Goal: Task Accomplishment & Management: Use online tool/utility

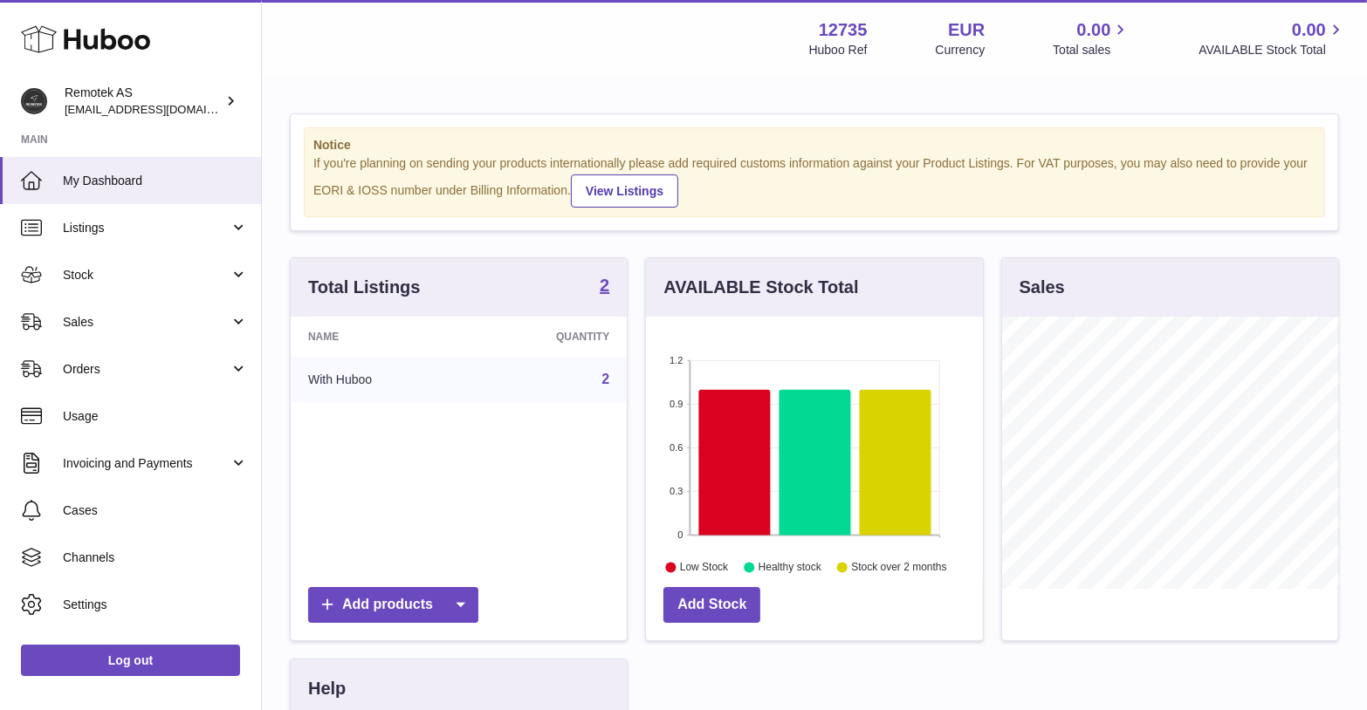
scroll to position [271, 337]
click at [133, 324] on span "Sales" at bounding box center [146, 322] width 167 height 17
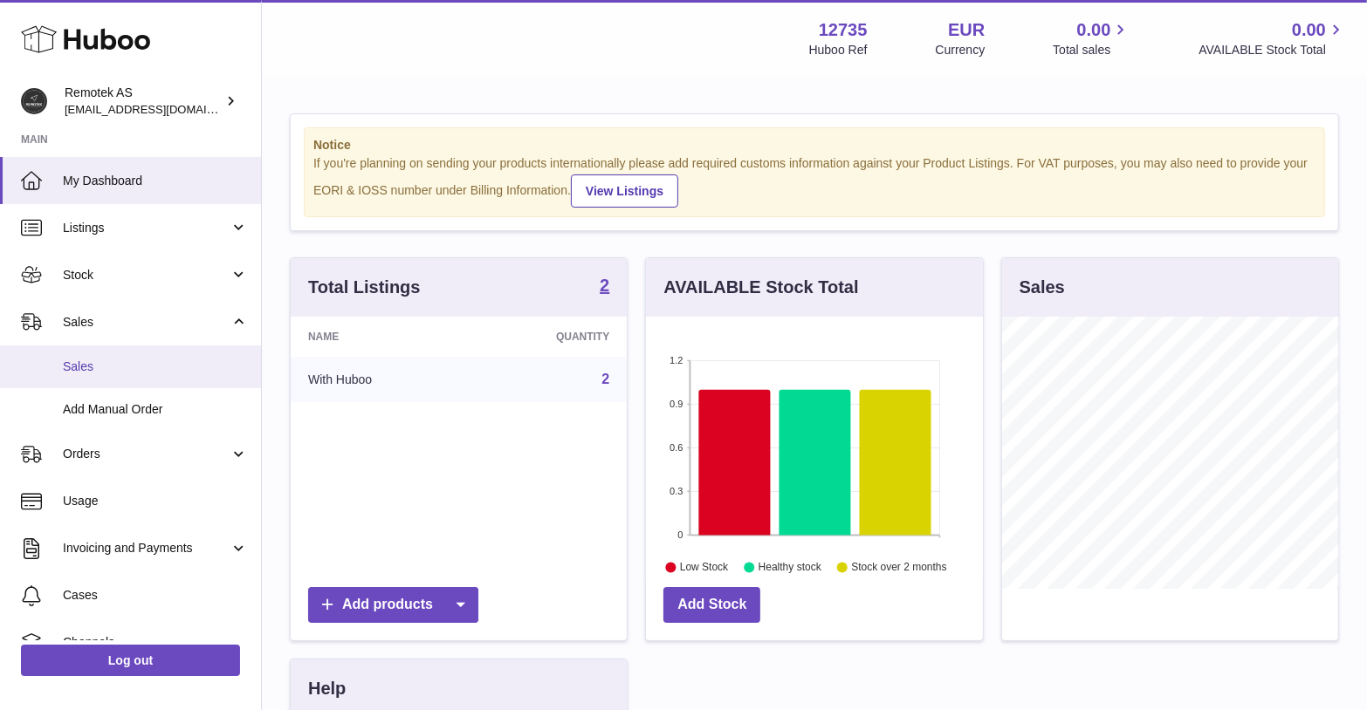
click at [123, 363] on span "Sales" at bounding box center [155, 367] width 185 height 17
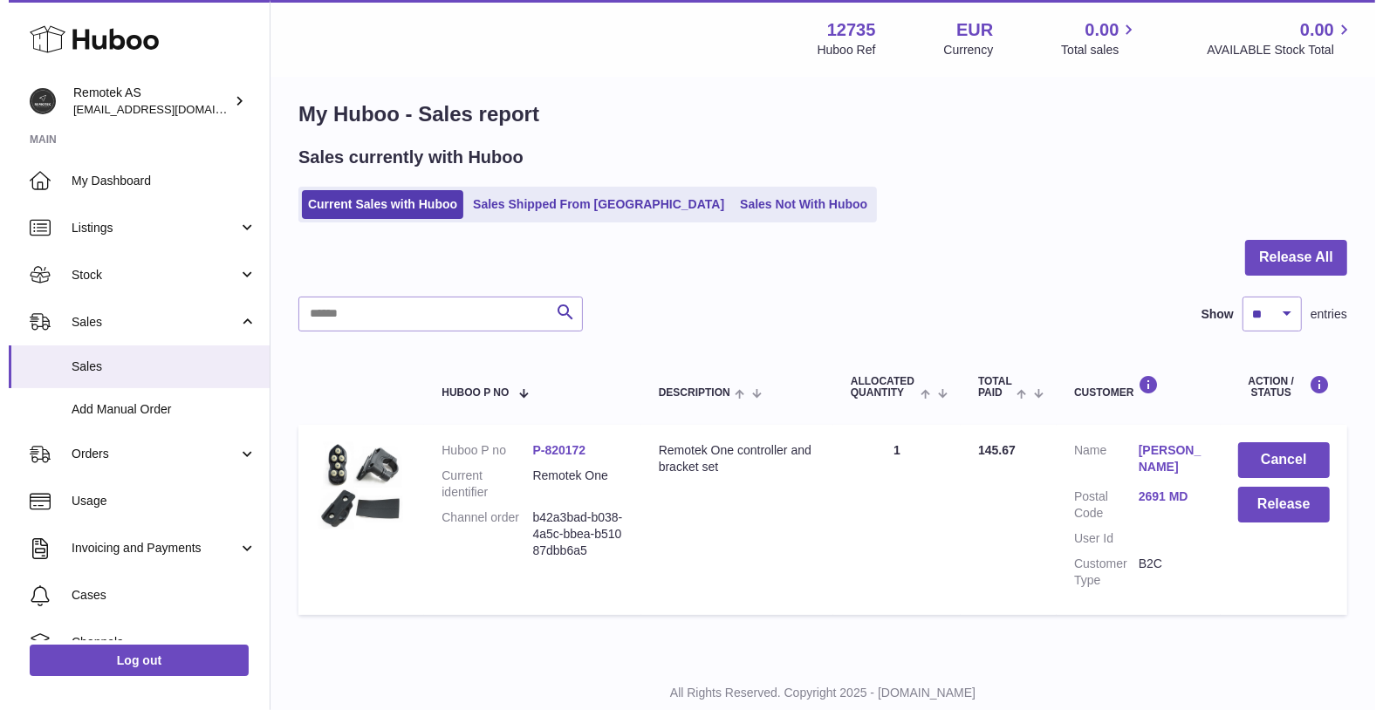
scroll to position [26, 0]
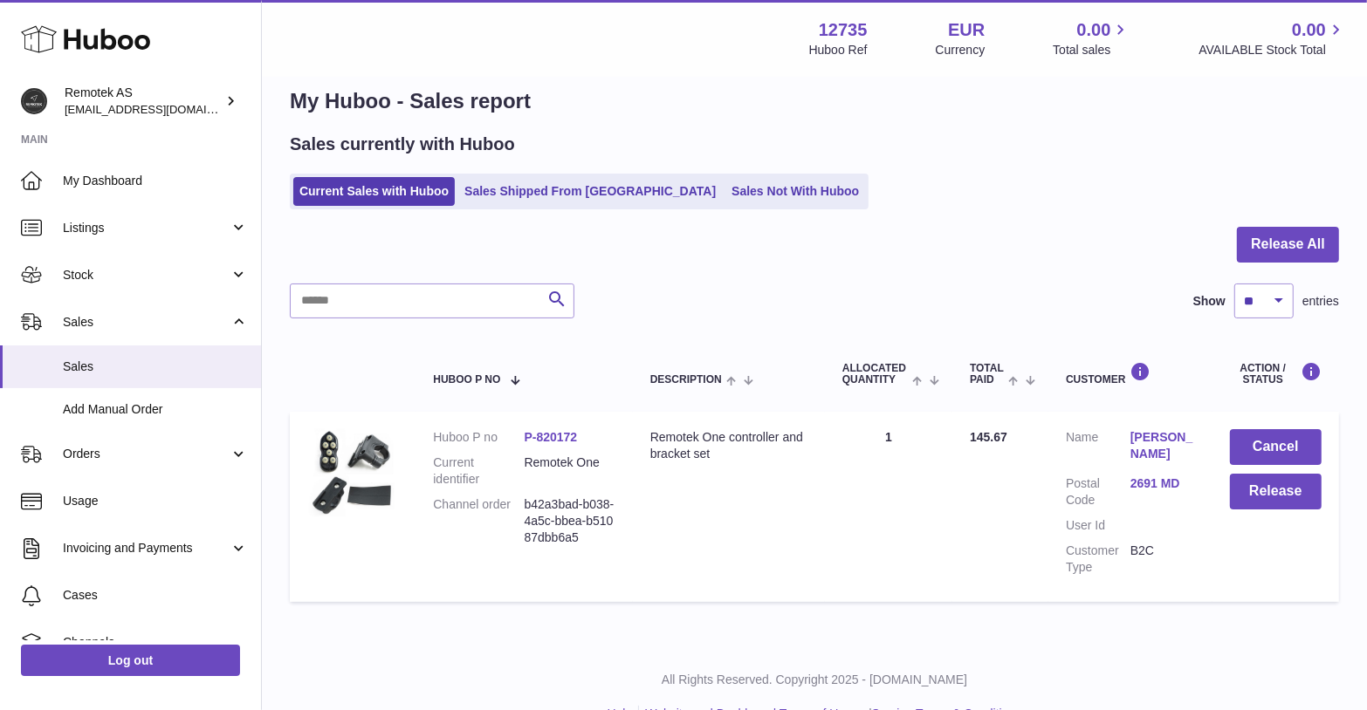
click at [1154, 443] on link "Rick ter Hoeven" at bounding box center [1162, 445] width 65 height 33
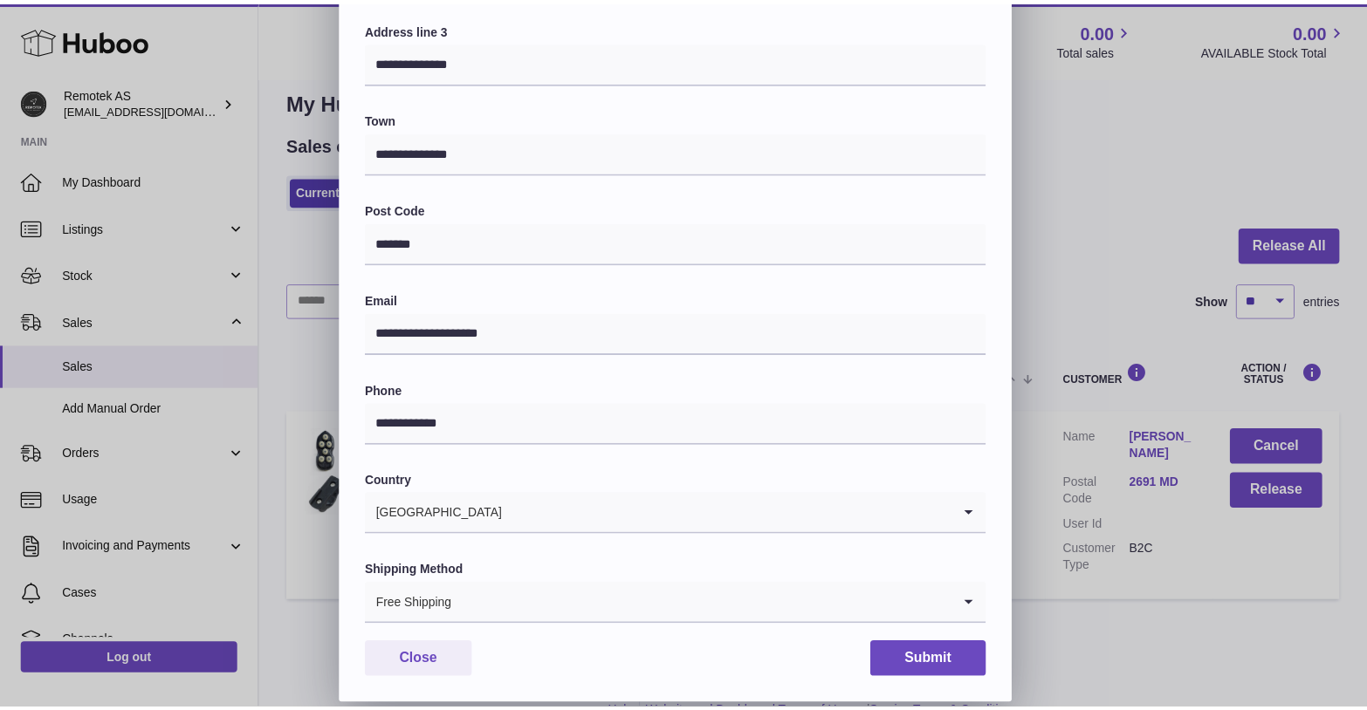
scroll to position [389, 0]
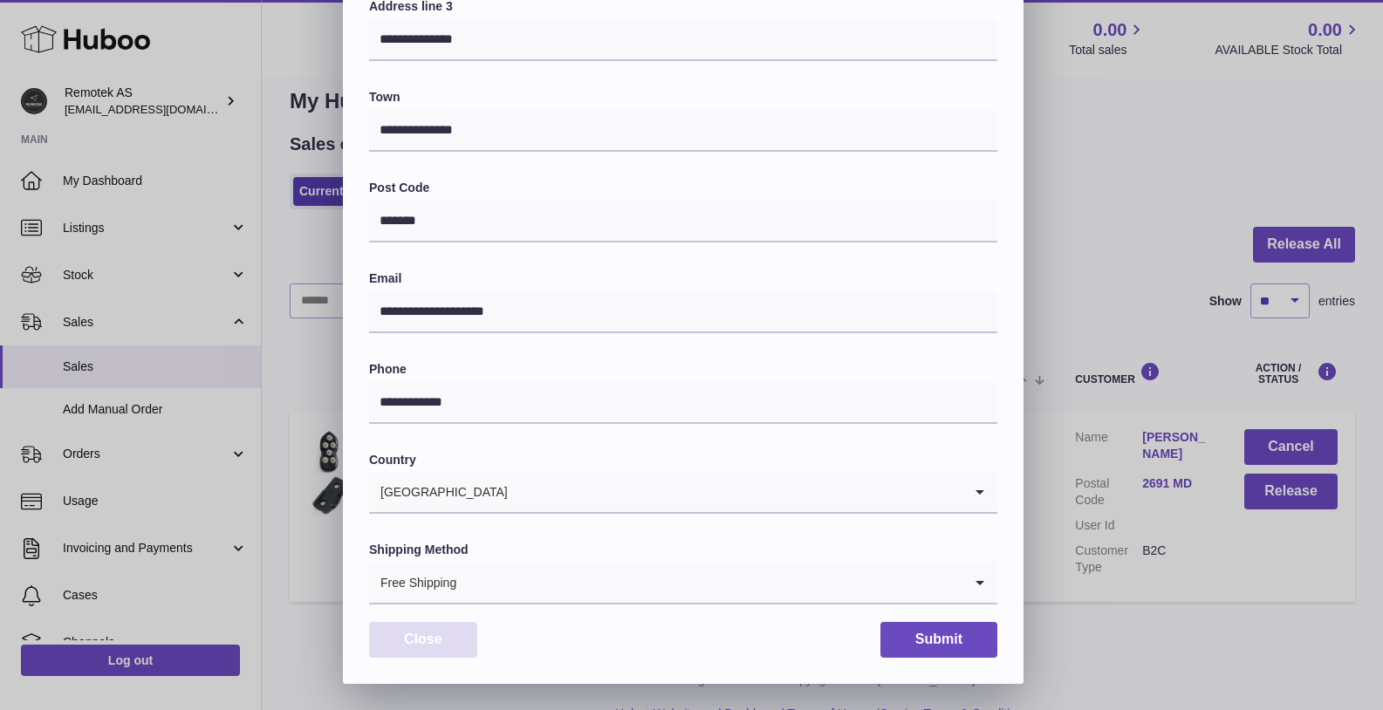
click at [421, 634] on button "Close" at bounding box center [423, 640] width 108 height 36
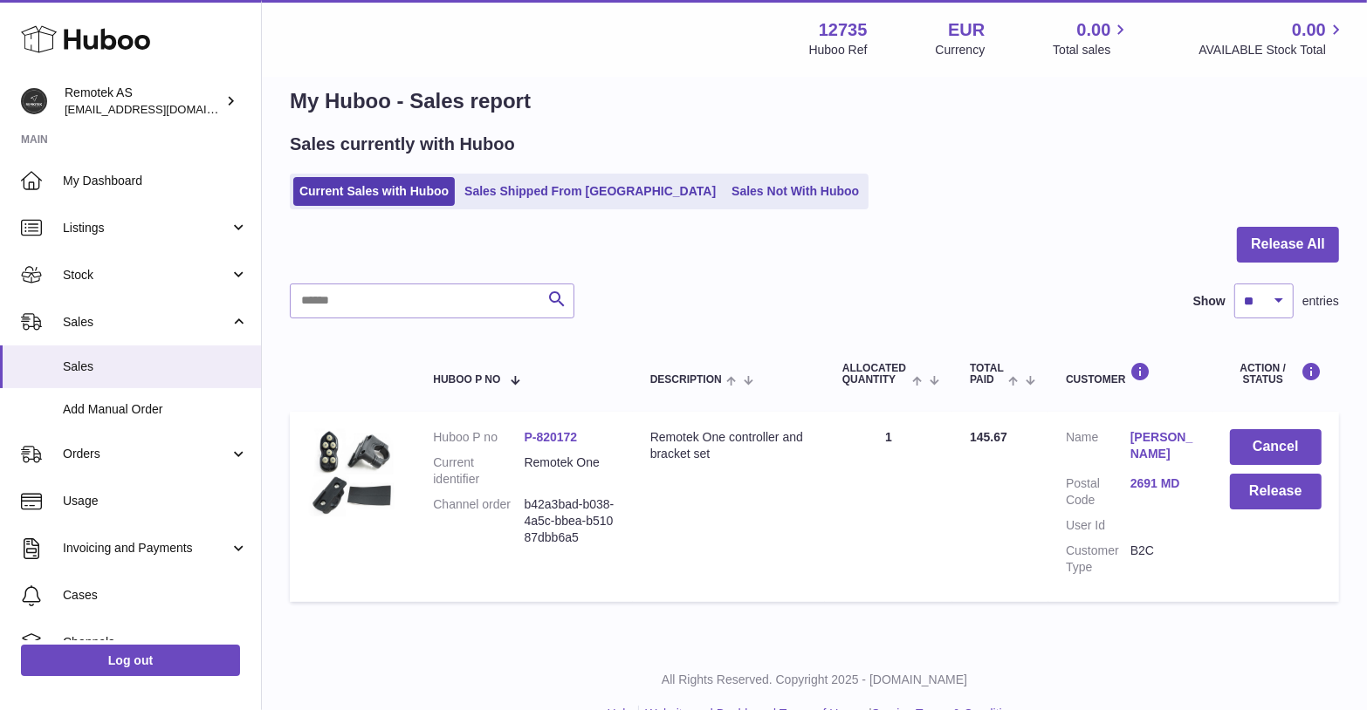
scroll to position [0, 0]
click at [1298, 488] on button "Release" at bounding box center [1276, 492] width 92 height 36
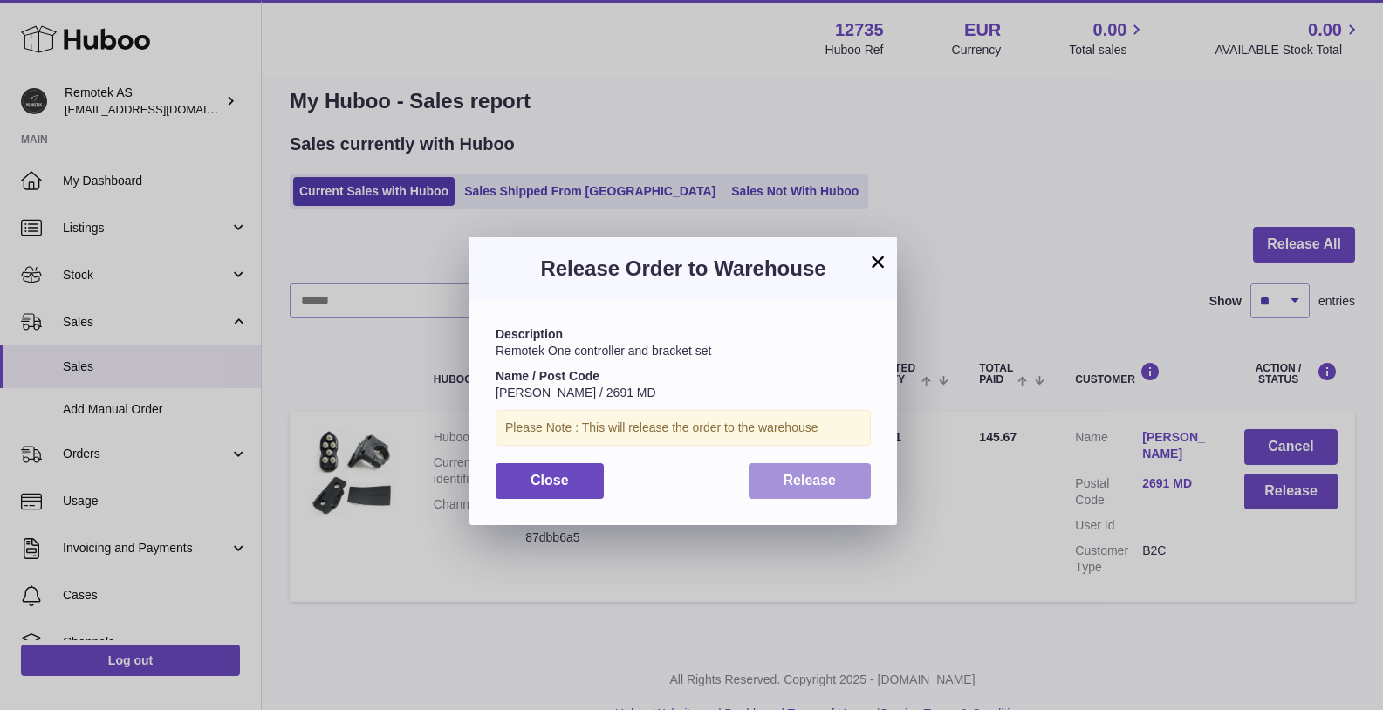
click at [816, 474] on span "Release" at bounding box center [810, 480] width 53 height 15
